Goal: Transaction & Acquisition: Purchase product/service

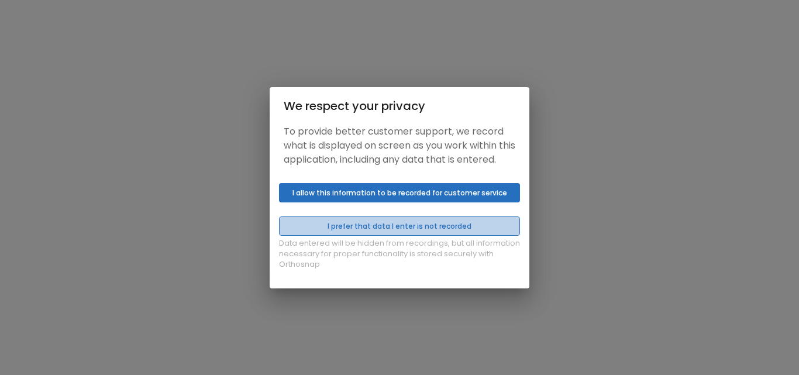
click at [451, 228] on button "I prefer that data I enter is not recorded" at bounding box center [399, 225] width 241 height 19
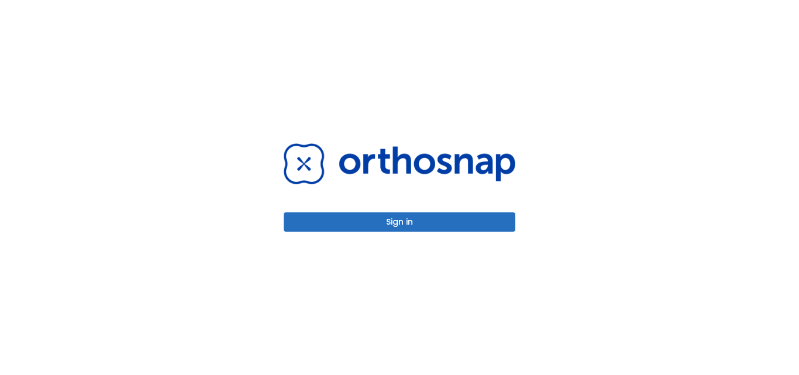
click at [440, 221] on button "Sign in" at bounding box center [400, 221] width 232 height 19
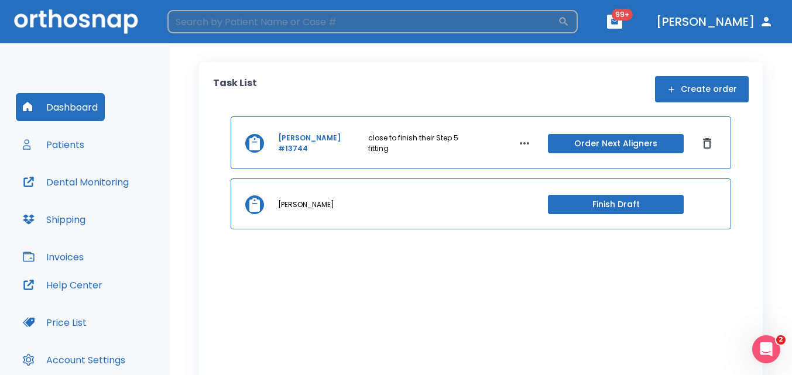
click at [281, 25] on input "search" at bounding box center [362, 21] width 390 height 23
type input "[PERSON_NAME]"
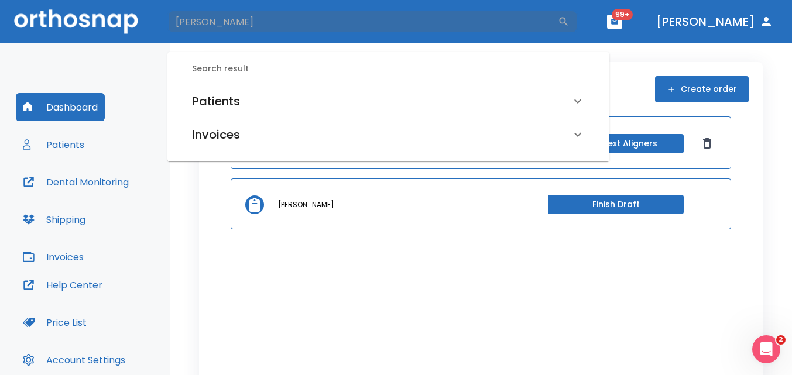
drag, startPoint x: 281, startPoint y: 23, endPoint x: 164, endPoint y: 9, distance: 117.9
click at [164, 9] on header "[PERSON_NAME] ​ 99+ [PERSON_NAME]" at bounding box center [396, 21] width 792 height 43
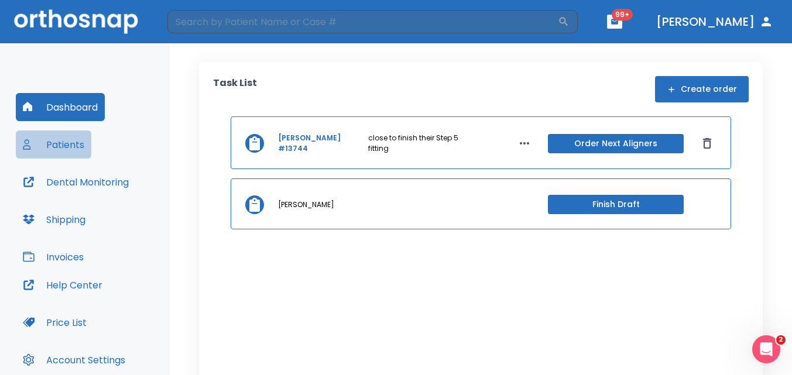
click at [72, 142] on button "Patients" at bounding box center [53, 144] width 75 height 28
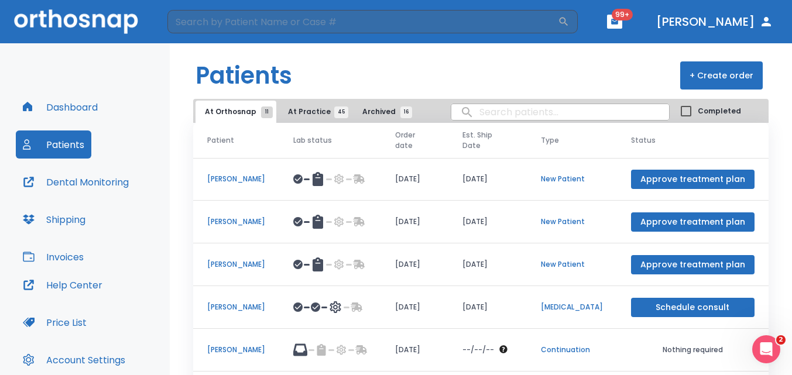
click at [252, 306] on p "Laura DeMichael" at bounding box center [236, 307] width 58 height 11
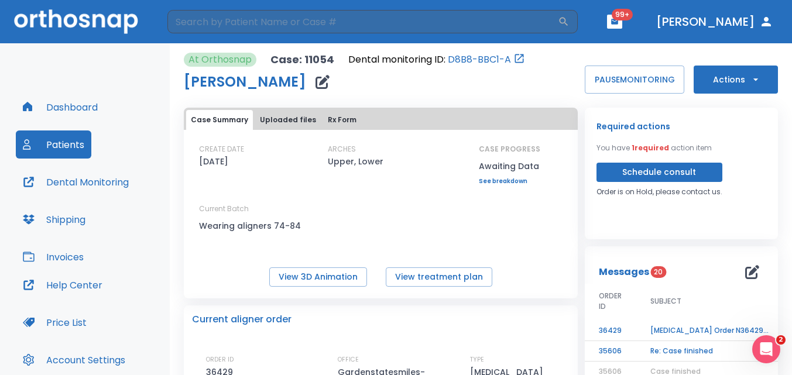
click at [719, 81] on button "Actions" at bounding box center [735, 80] width 84 height 28
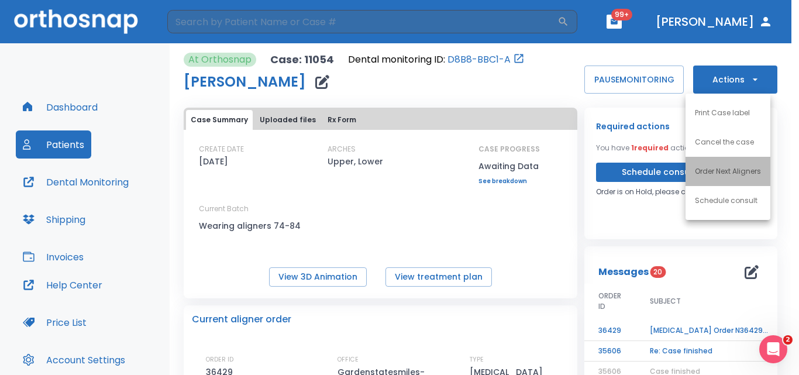
click at [740, 167] on p "Order Next Aligners" at bounding box center [728, 171] width 66 height 11
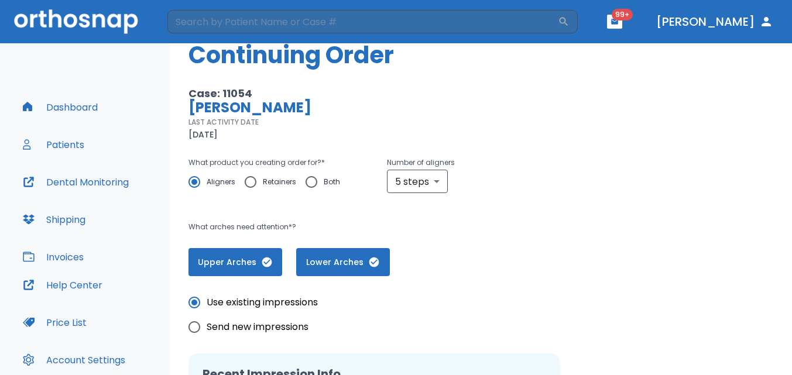
scroll to position [59, 0]
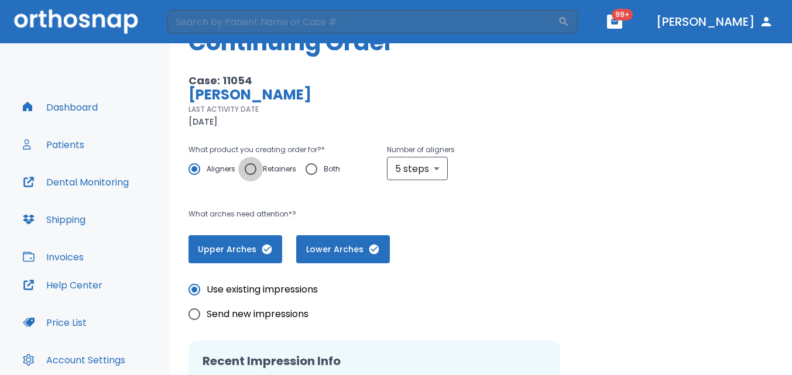
click at [252, 167] on input "Retainers" at bounding box center [250, 169] width 25 height 25
radio input "true"
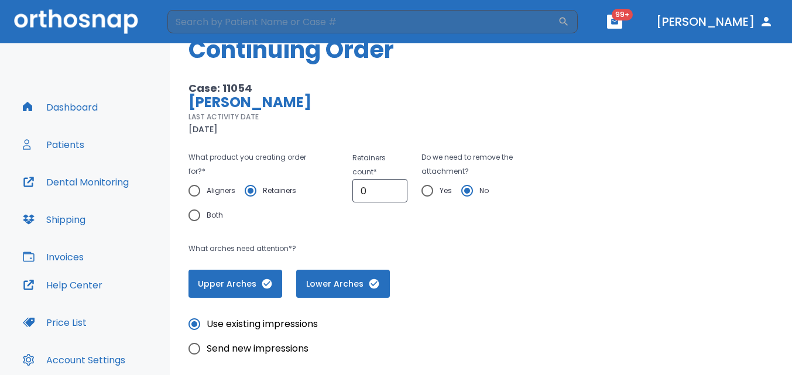
scroll to position [49, 0]
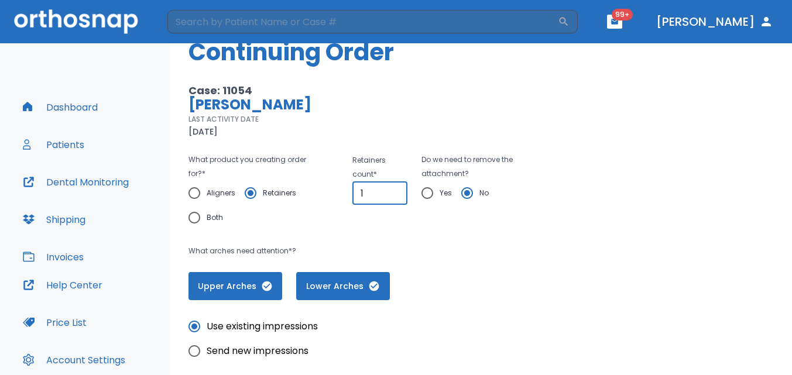
type input "1"
click at [393, 191] on input "1" at bounding box center [380, 192] width 56 height 23
click at [399, 146] on div "Case: 11054 Laura DeMichael LAST ACTIVITY DATE 09/03/25 What product you creati…" at bounding box center [358, 192] width 341 height 216
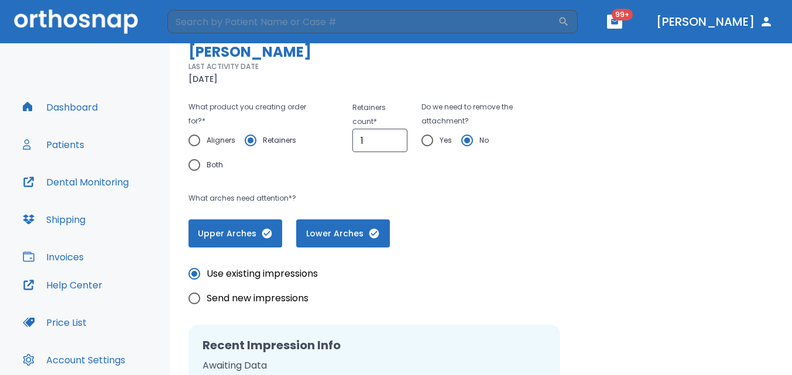
scroll to position [166, 0]
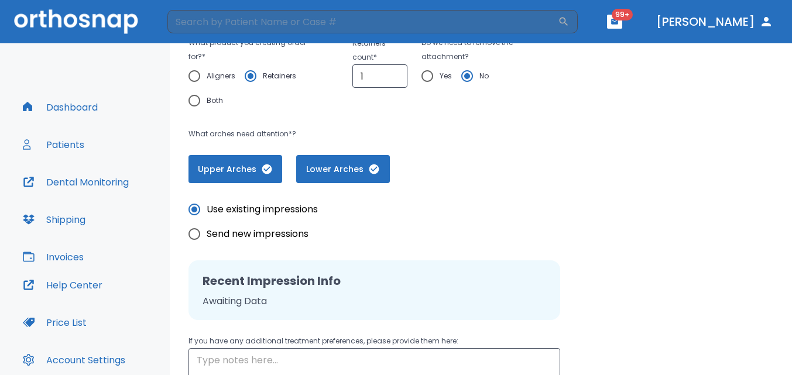
click at [258, 229] on span "Send new impressions" at bounding box center [258, 234] width 102 height 14
click at [207, 229] on input "Send new impressions" at bounding box center [194, 234] width 25 height 25
radio input "true"
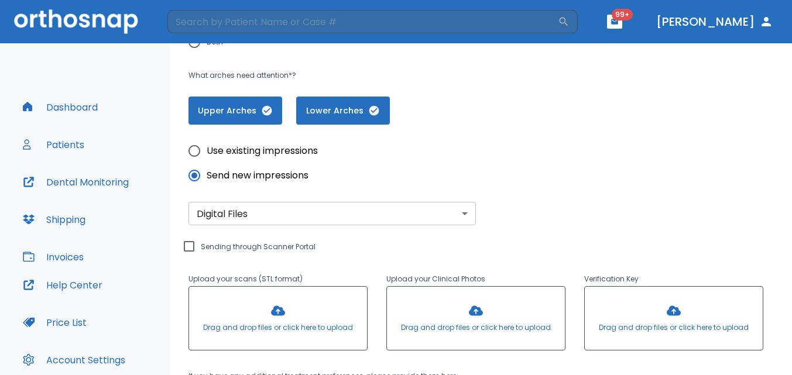
scroll to position [341, 0]
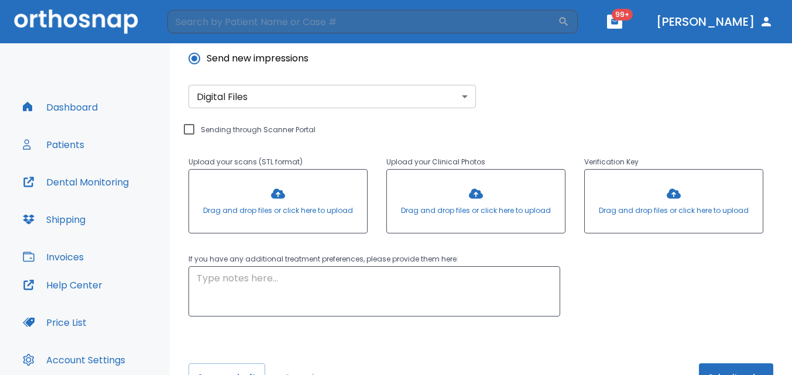
click at [270, 190] on div at bounding box center [278, 201] width 178 height 63
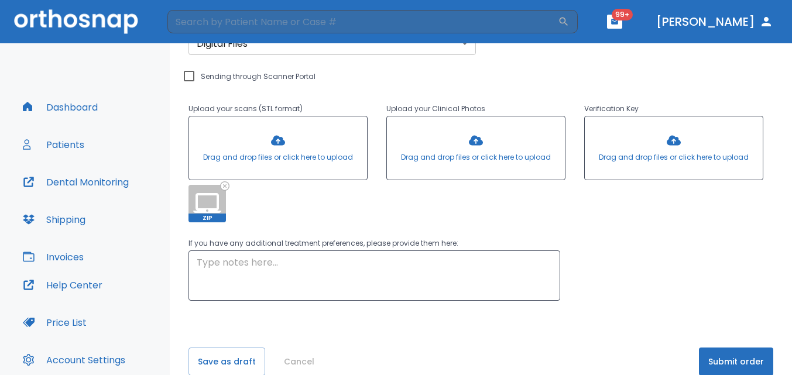
scroll to position [414, 0]
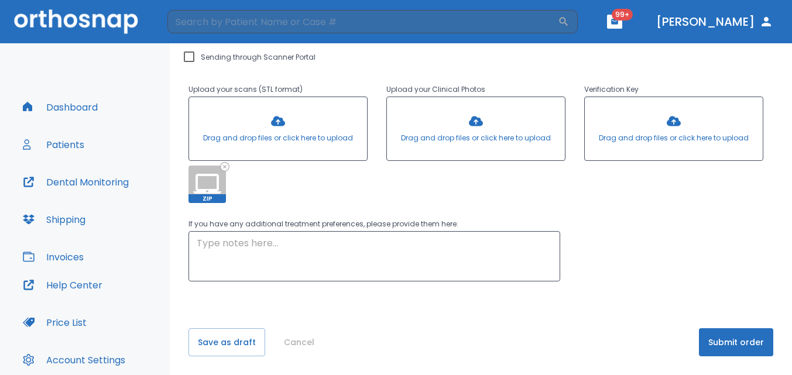
click at [730, 339] on button "Submit order" at bounding box center [736, 342] width 74 height 28
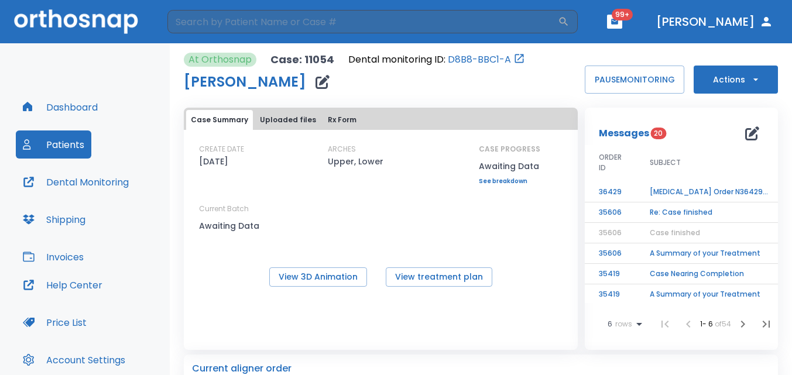
click at [431, 200] on div "CREATE DATE 12/13/22 ARCHES Upper, Lower CASE PROGRESS Awaiting Data Upper prog…" at bounding box center [381, 194] width 394 height 100
